Goal: Information Seeking & Learning: Learn about a topic

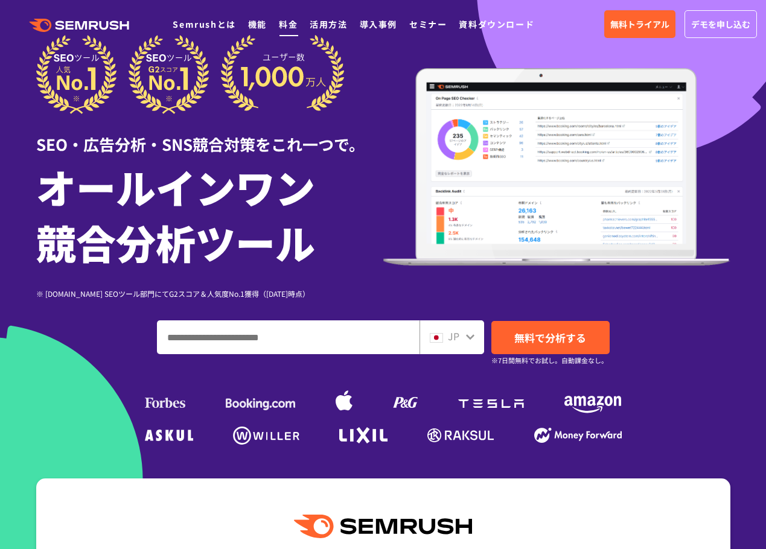
click at [285, 21] on link "料金" at bounding box center [288, 24] width 19 height 12
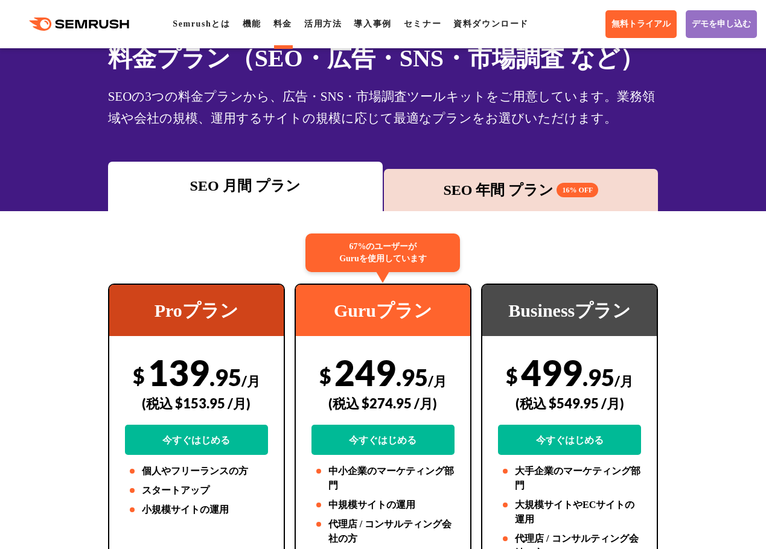
scroll to position [60, 0]
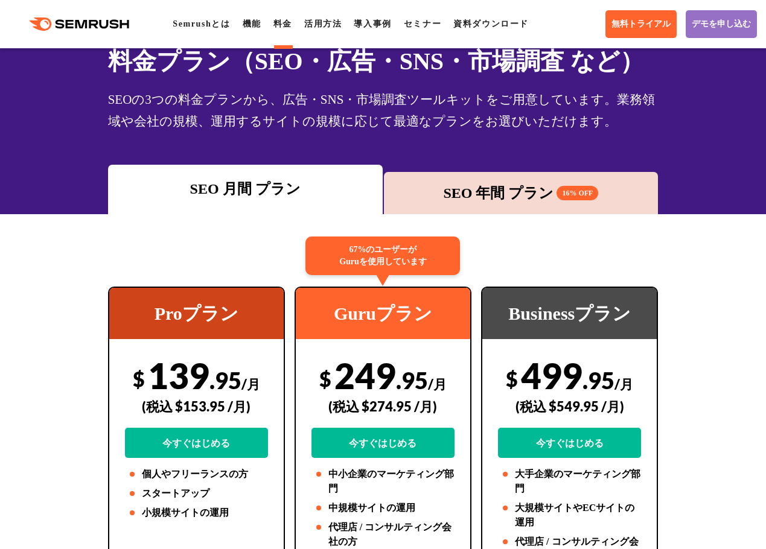
click at [468, 191] on div "SEO 年間 プラン 16% OFF" at bounding box center [521, 193] width 262 height 22
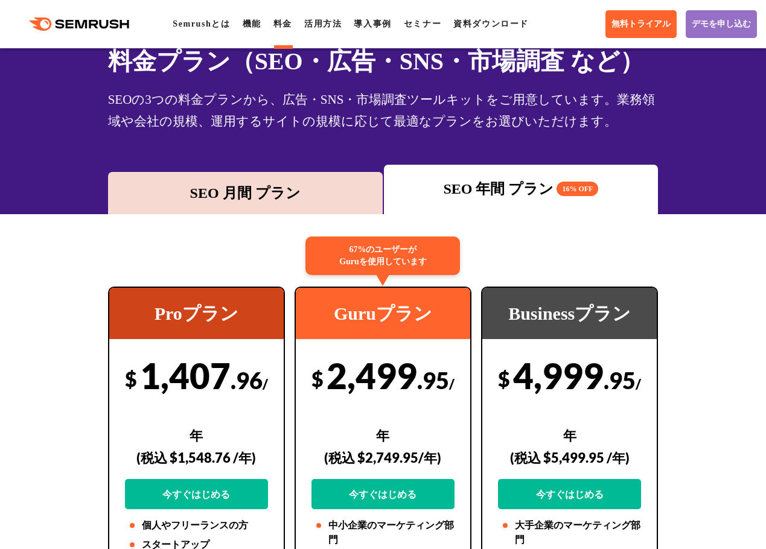
click at [306, 182] on div "SEO 月間 プラン" at bounding box center [245, 193] width 262 height 22
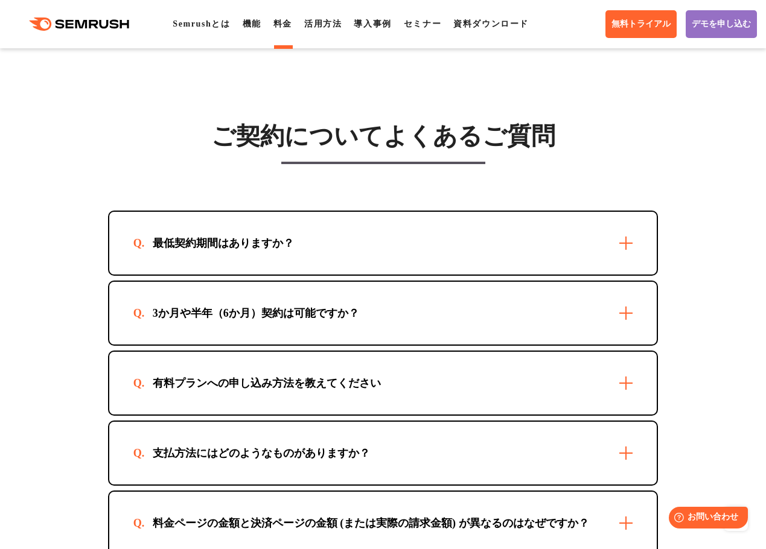
scroll to position [3559, 0]
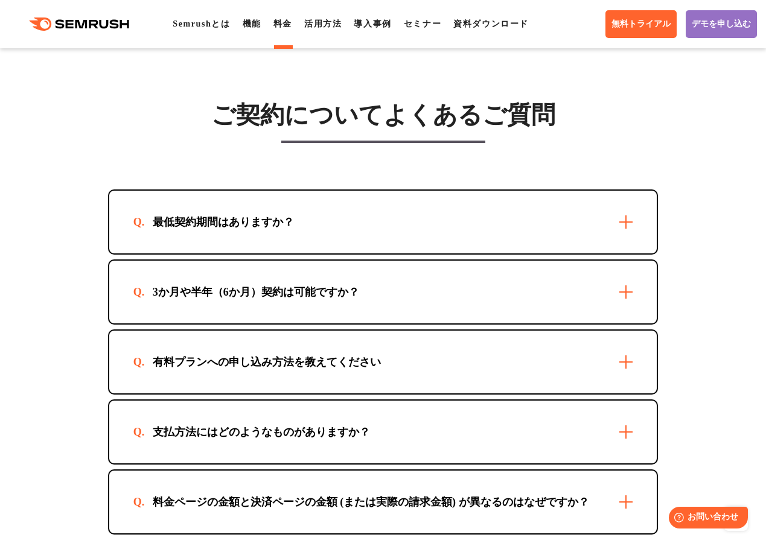
drag, startPoint x: 351, startPoint y: 306, endPoint x: 360, endPoint y: 302, distance: 10.0
click at [352, 306] on div "3か月や半年（6か月）契約は可能ですか？" at bounding box center [383, 292] width 548 height 63
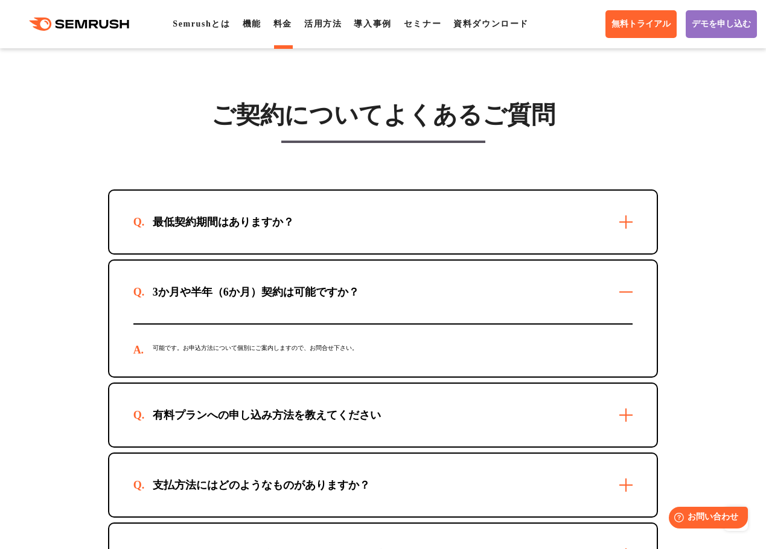
click at [411, 253] on div "最低契約期間はありますか？" at bounding box center [383, 222] width 548 height 63
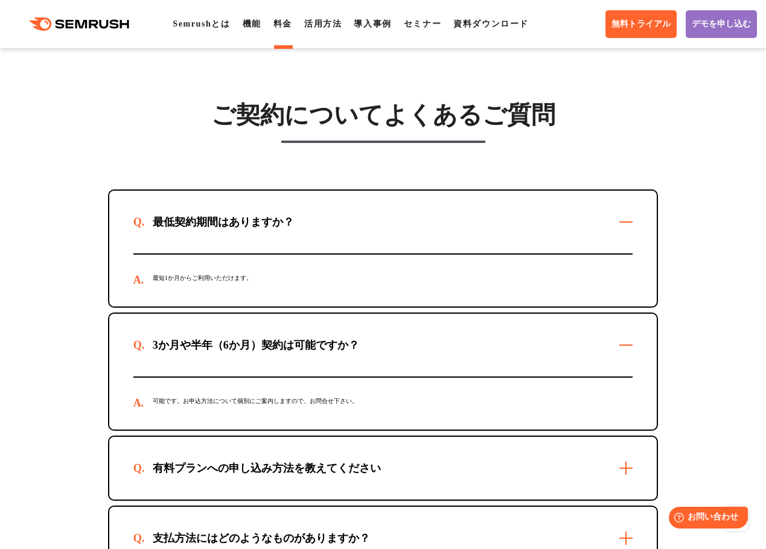
click at [411, 253] on div "最低契約期間はありますか？" at bounding box center [383, 222] width 548 height 63
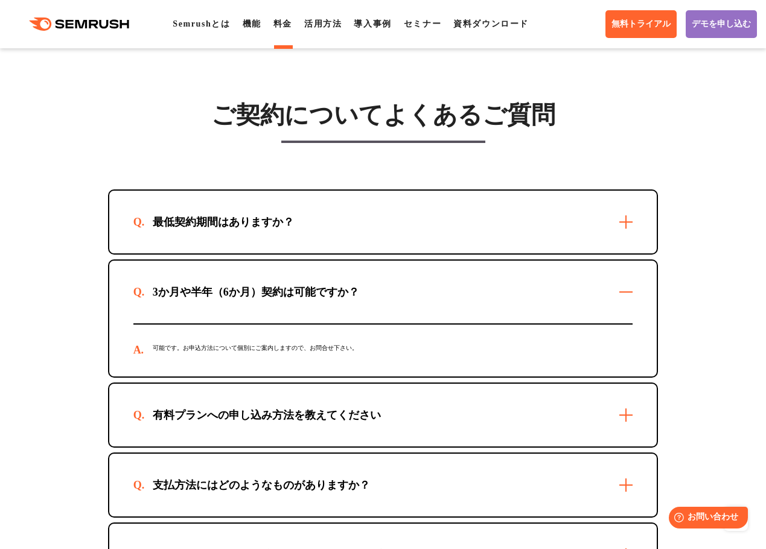
click at [357, 361] on div "3か月や半年（6か月）契約は可能ですか？ 可能です。お申込方法について個別にご案内しますので、お問合せ下さい。" at bounding box center [383, 319] width 548 height 116
click at [625, 319] on div "3か月や半年（6か月）契約は可能ですか？" at bounding box center [383, 292] width 548 height 63
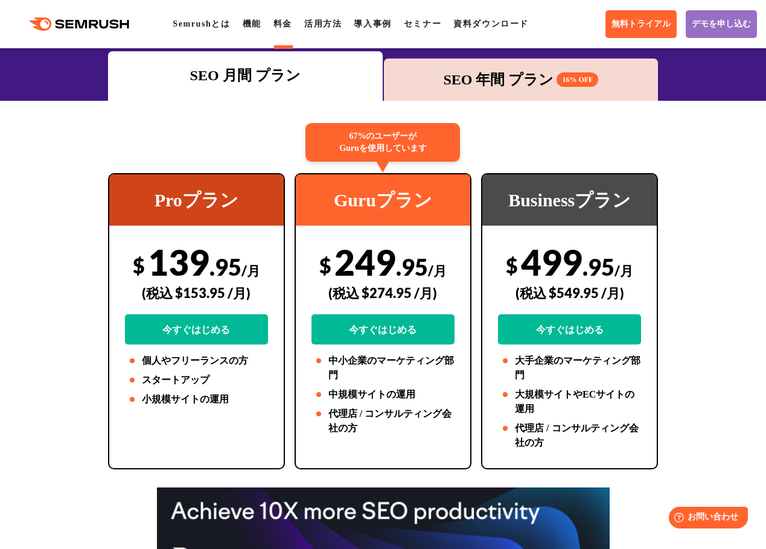
scroll to position [181, 0]
